Goal: Use online tool/utility: Utilize a website feature to perform a specific function

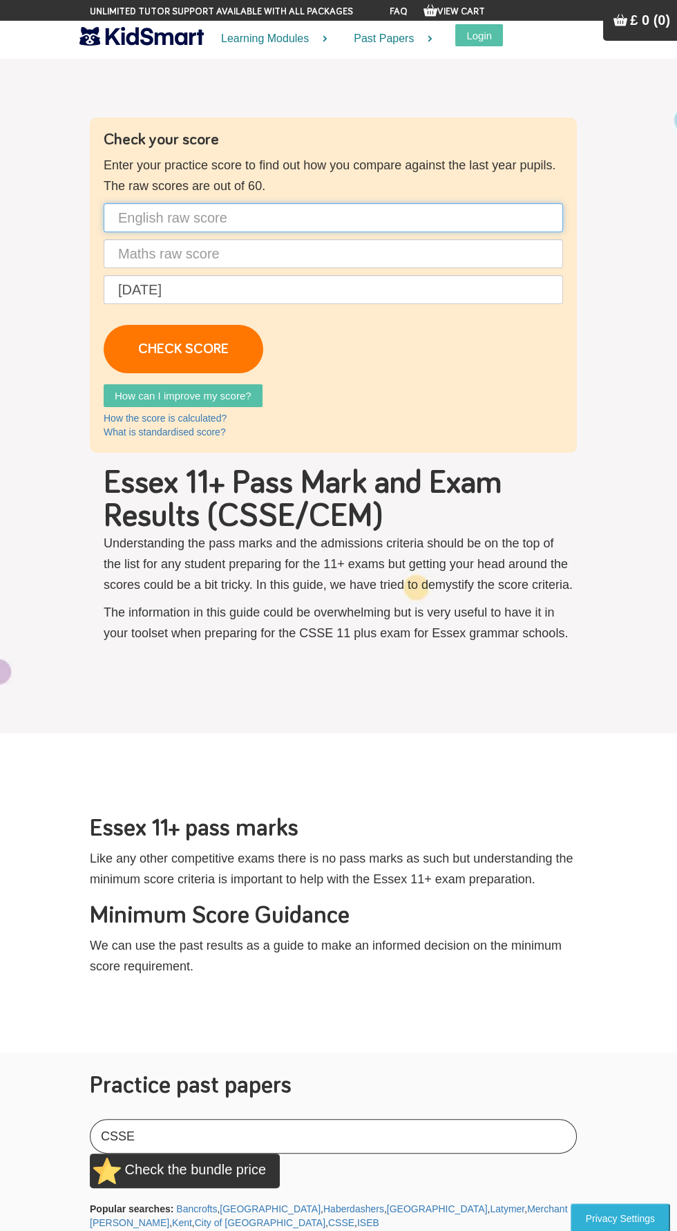
click at [319, 219] on input "text" at bounding box center [334, 217] width 460 height 29
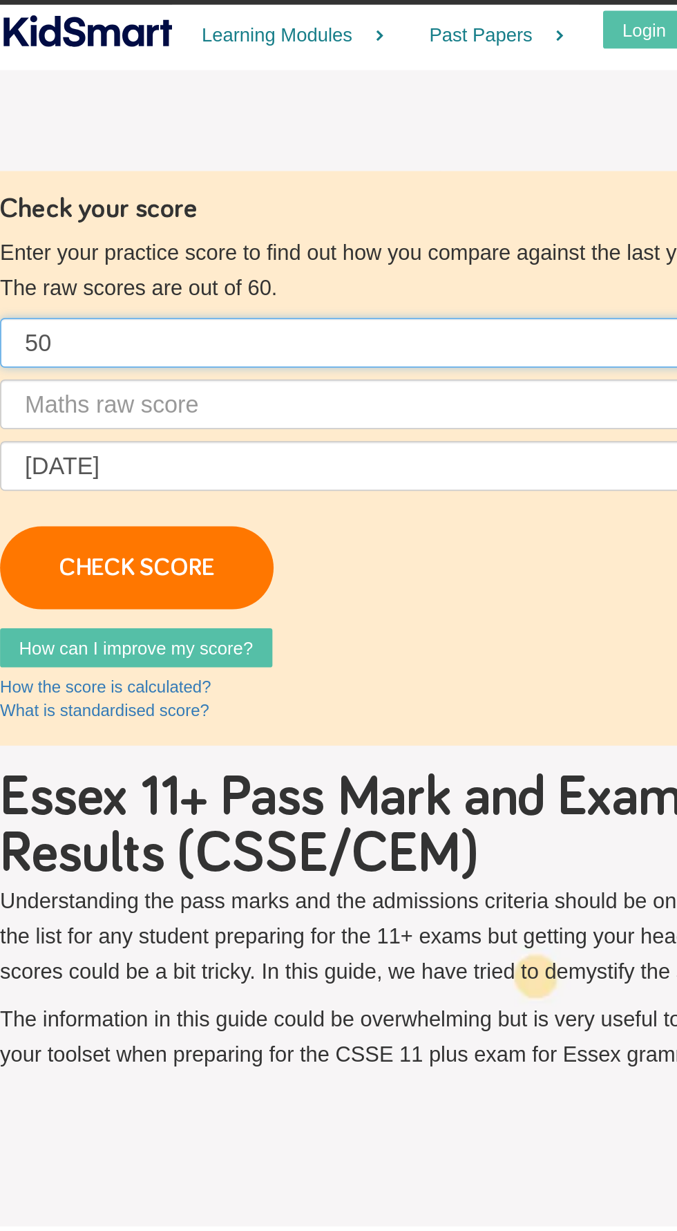
type input "50"
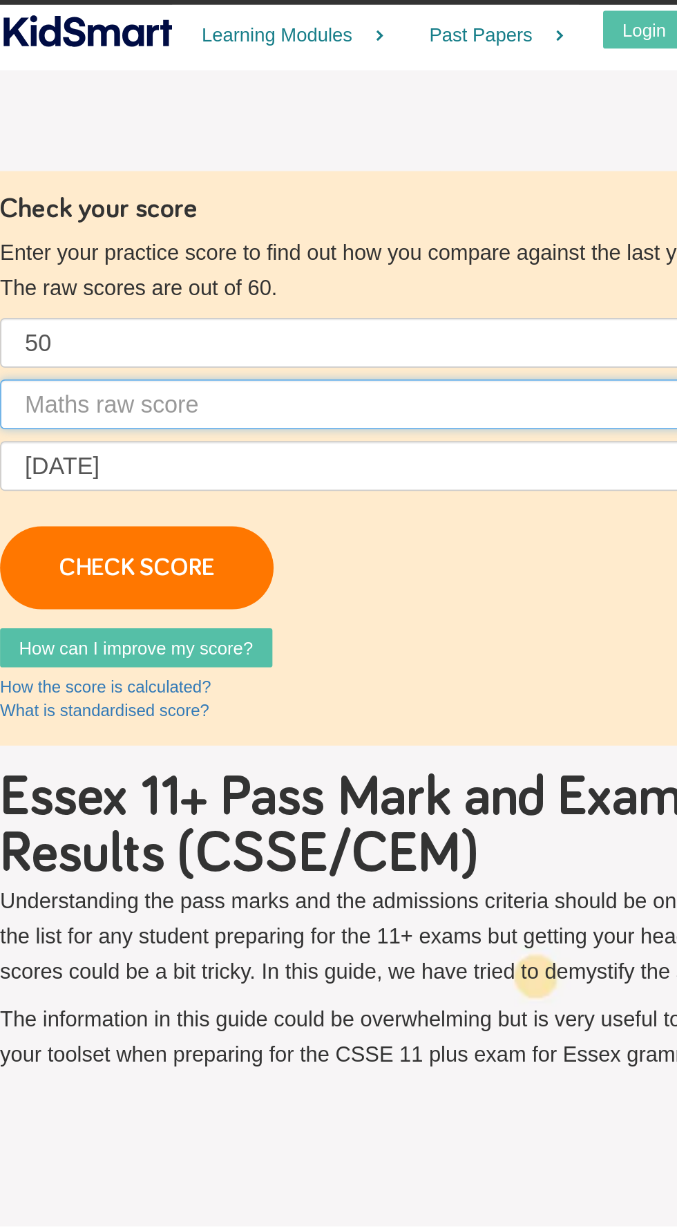
click at [239, 252] on input "text" at bounding box center [334, 253] width 460 height 29
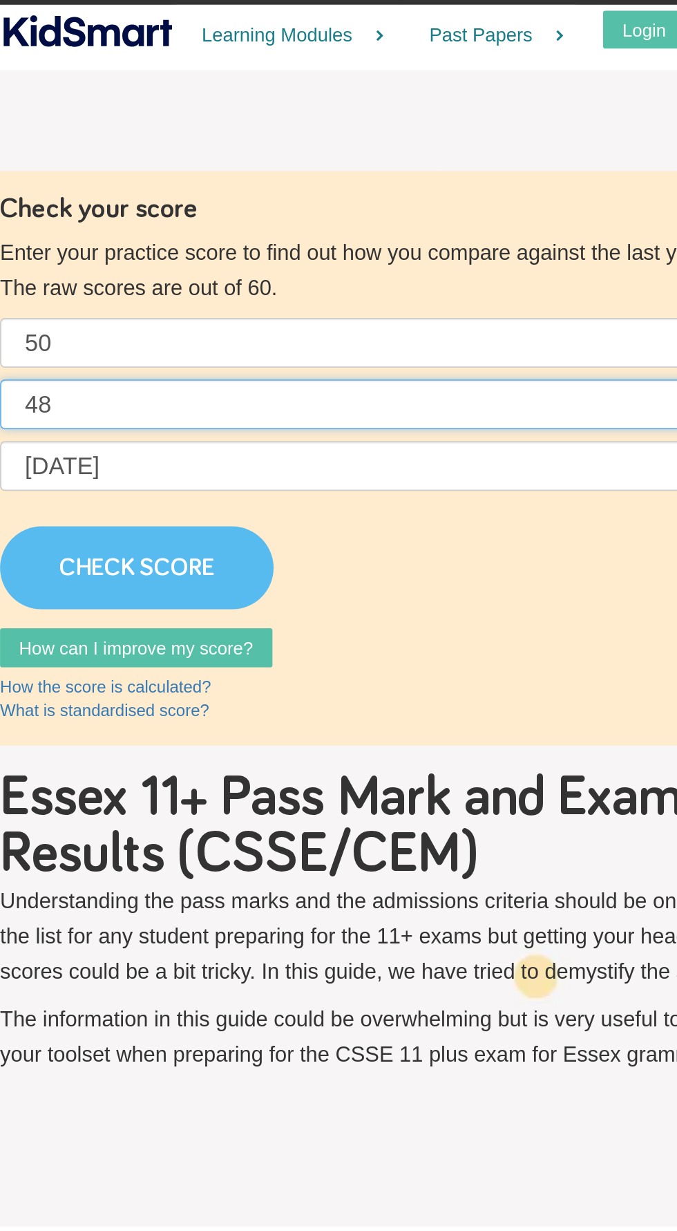
type input "48"
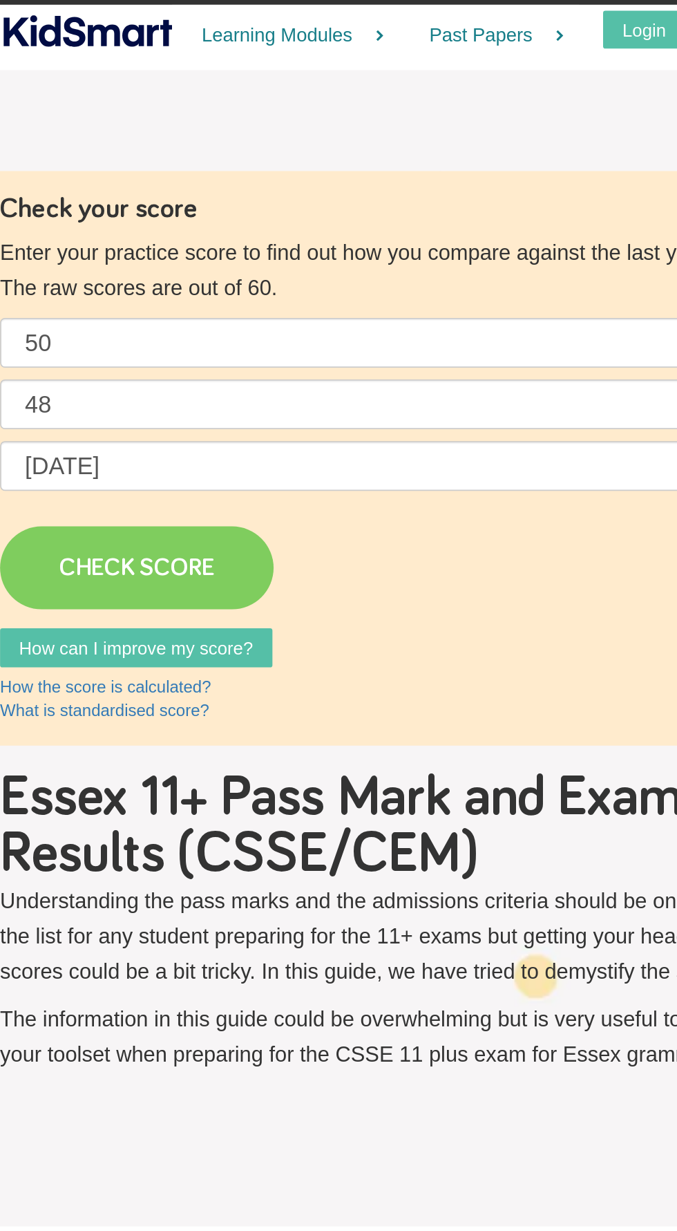
click at [212, 328] on link "CHECK SCORE" at bounding box center [184, 349] width 160 height 48
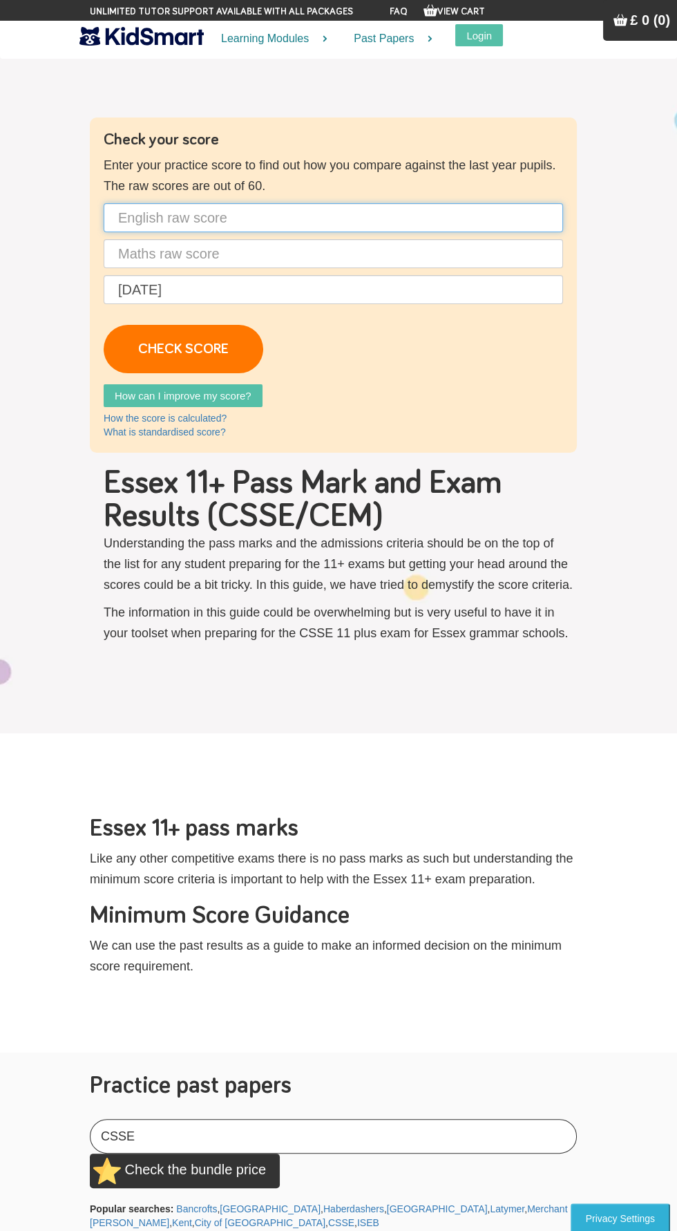
click at [300, 220] on input "text" at bounding box center [334, 217] width 460 height 29
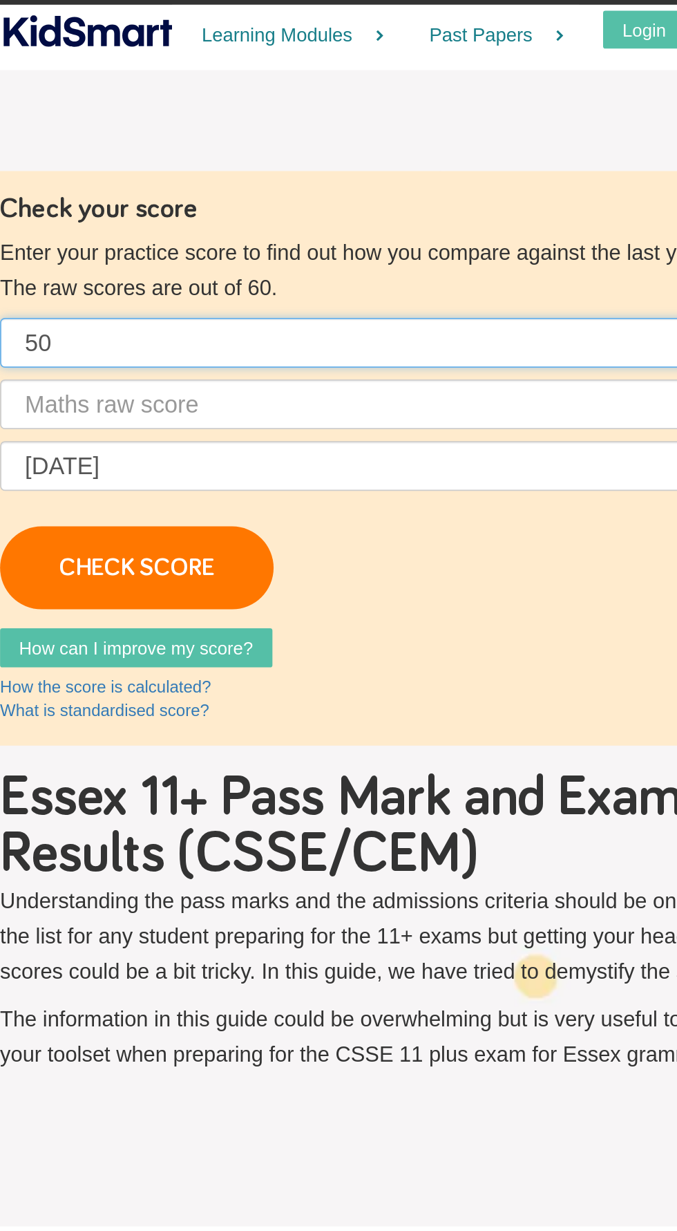
type input "50"
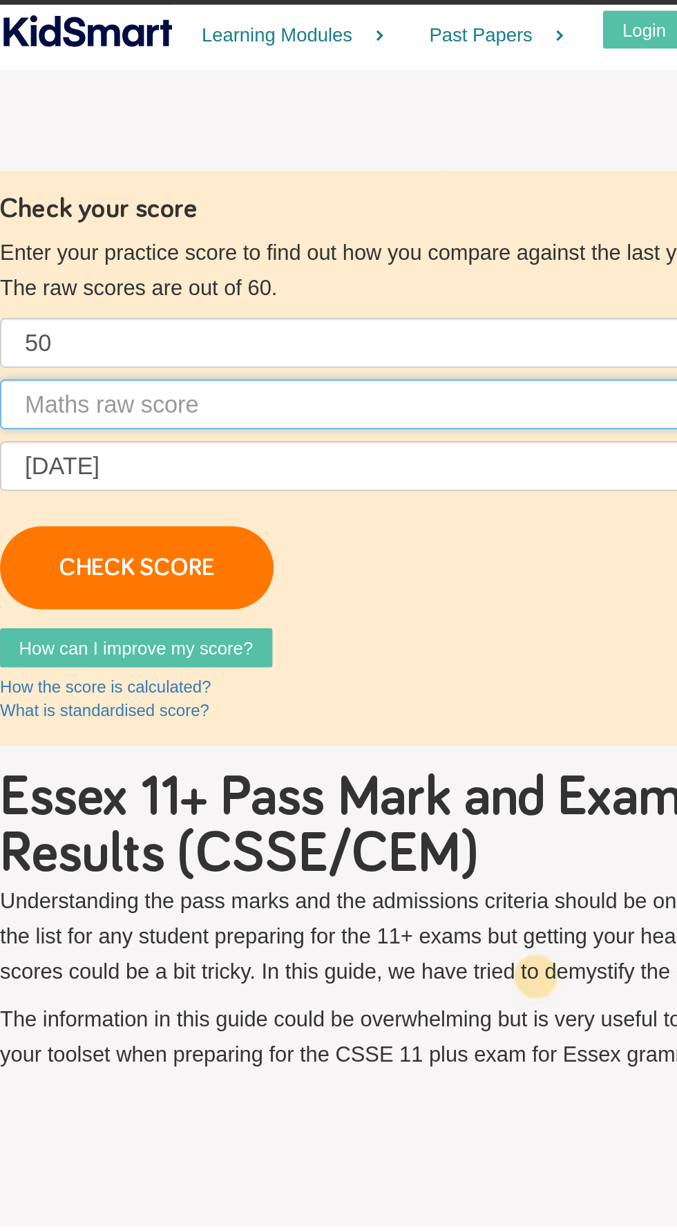
click at [285, 255] on input "text" at bounding box center [334, 253] width 460 height 29
type input "5"
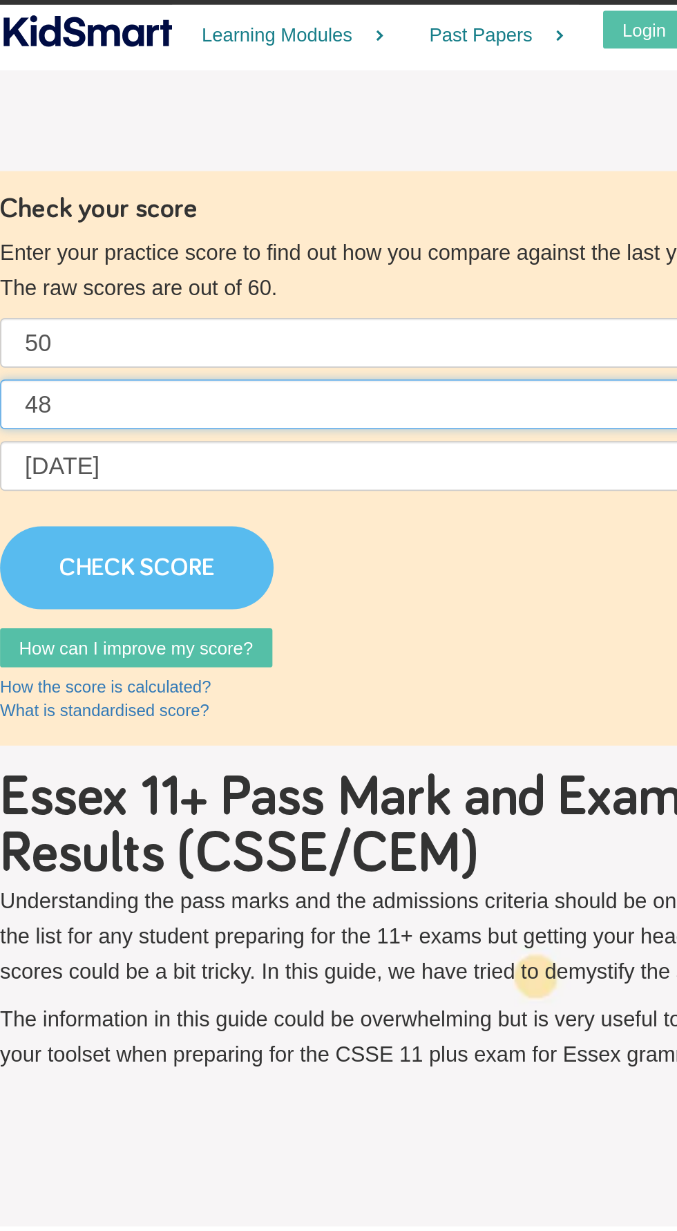
type input "48"
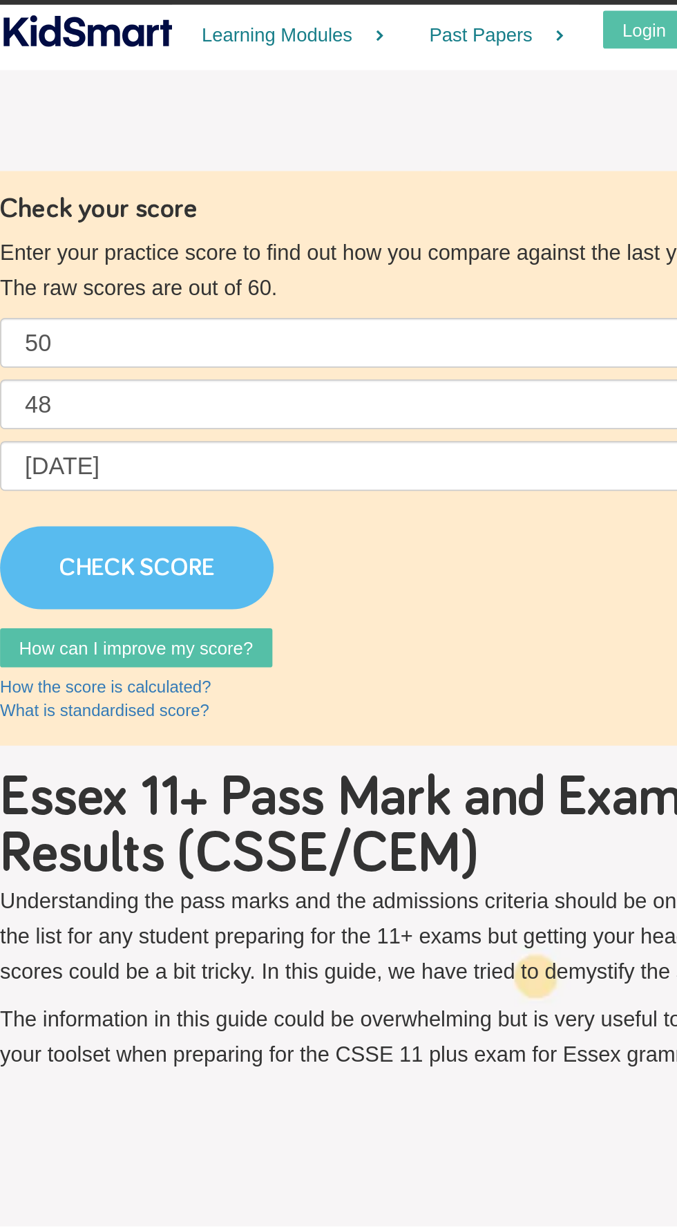
click at [216, 342] on link "CHECK SCORE" at bounding box center [184, 349] width 160 height 48
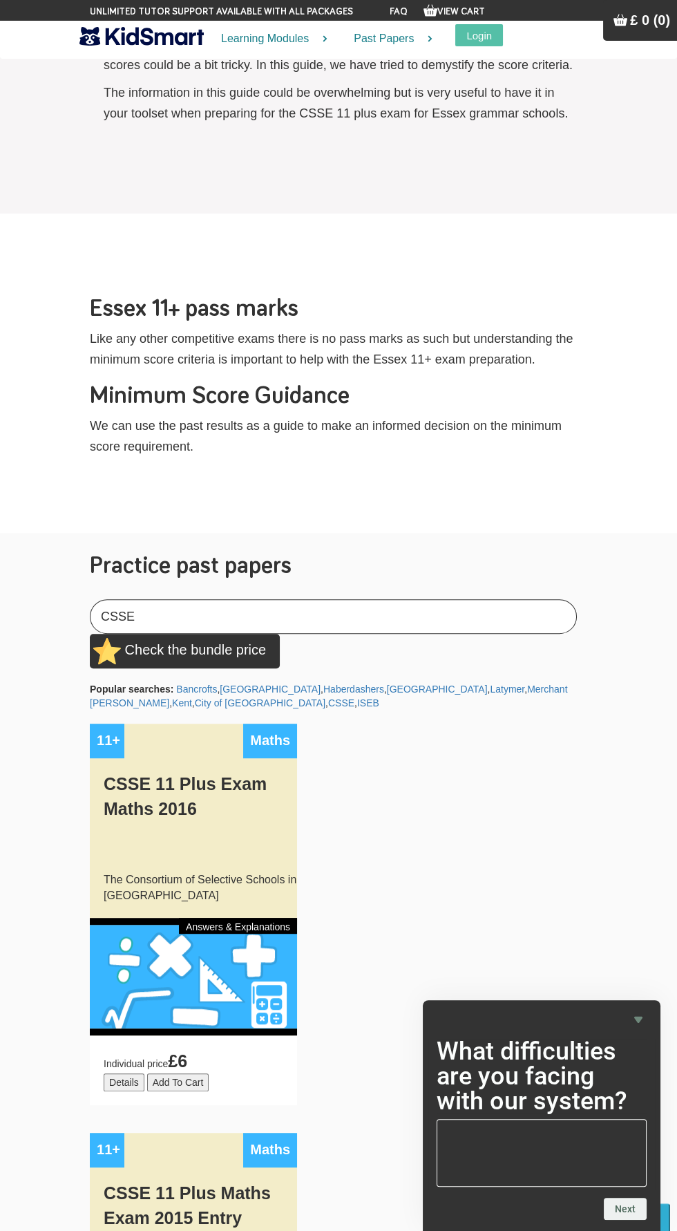
scroll to position [773, 0]
